Goal: Information Seeking & Learning: Learn about a topic

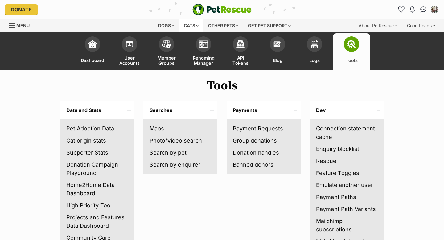
click at [186, 25] on div "Cats" at bounding box center [190, 25] width 23 height 12
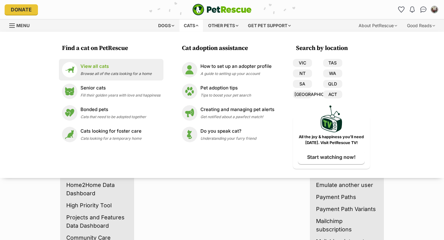
click at [101, 68] on p "View all cats" at bounding box center [115, 66] width 71 height 7
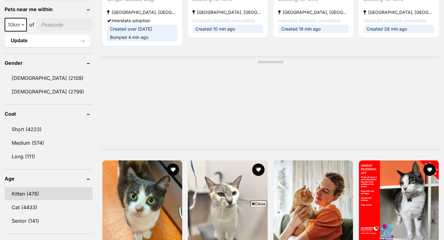
scroll to position [518, 0]
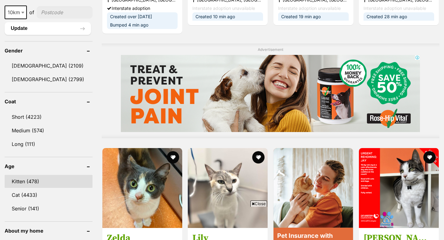
click at [17, 180] on link "Kitten (478)" at bounding box center [49, 181] width 88 height 13
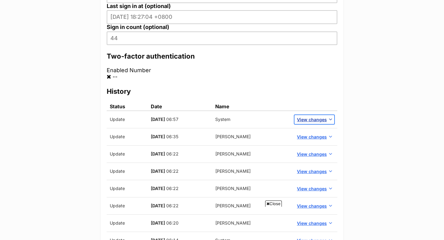
click at [308, 119] on span "View changes" at bounding box center [312, 119] width 30 height 6
